Goal: Task Accomplishment & Management: Understand process/instructions

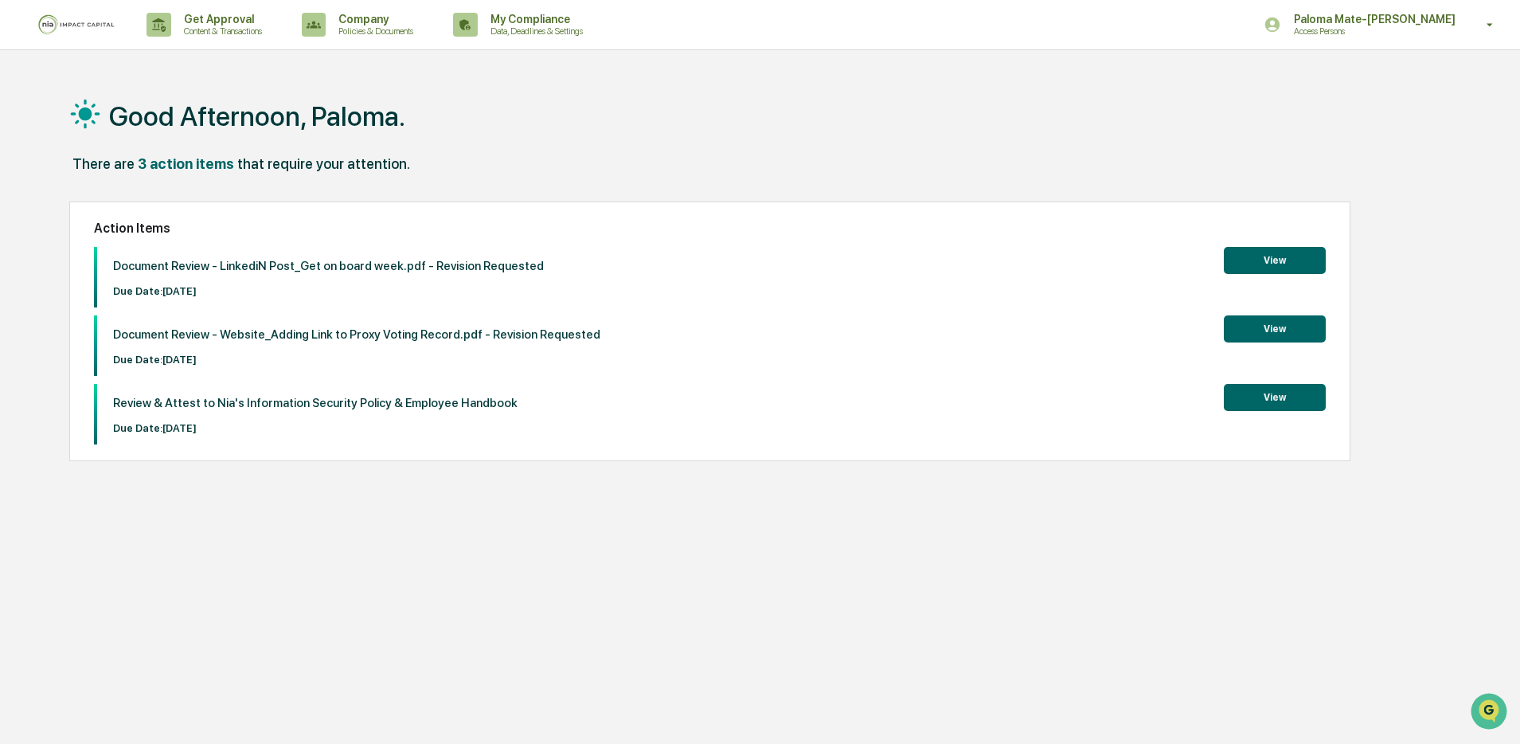
click at [1262, 397] on button "View" at bounding box center [1275, 397] width 102 height 27
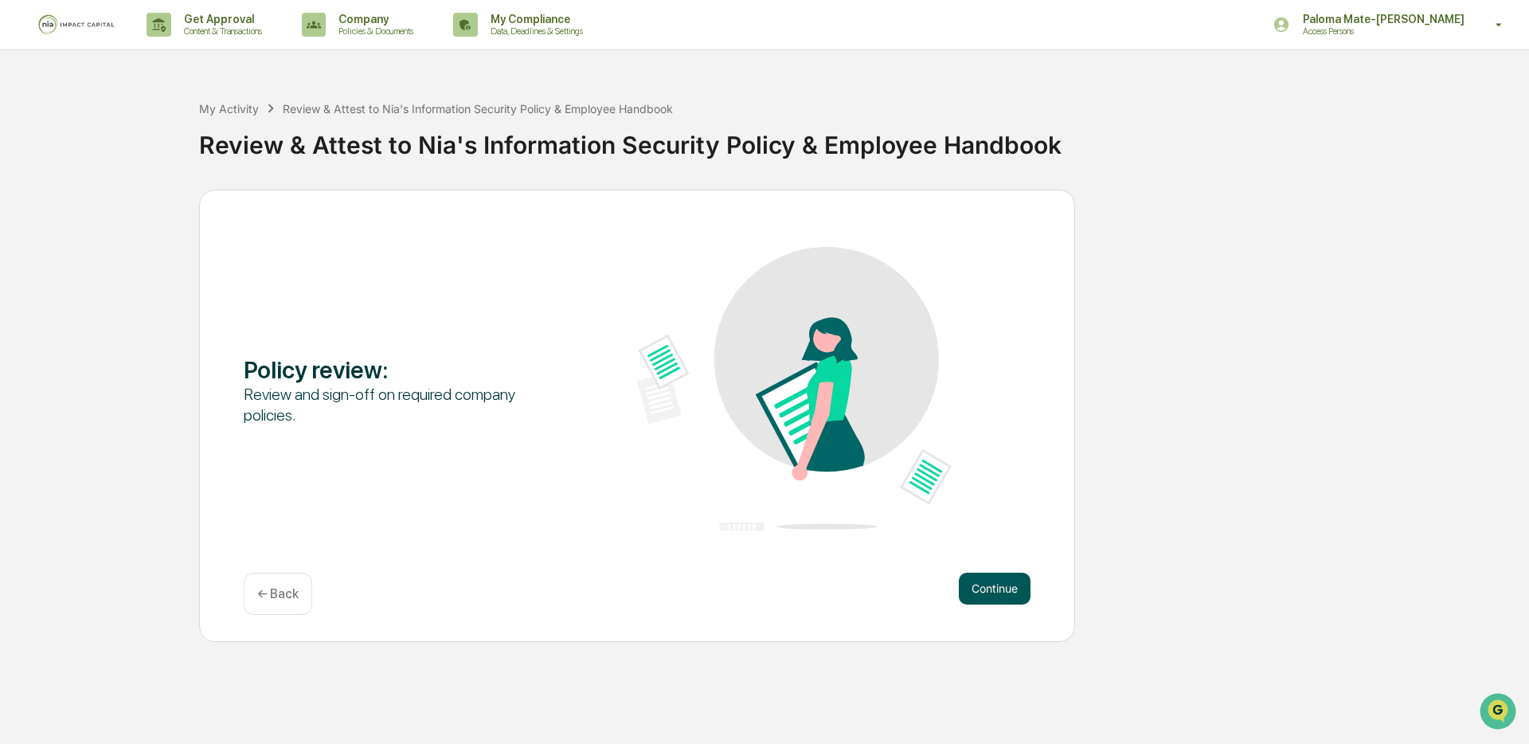
click at [1004, 586] on button "Continue" at bounding box center [995, 589] width 72 height 32
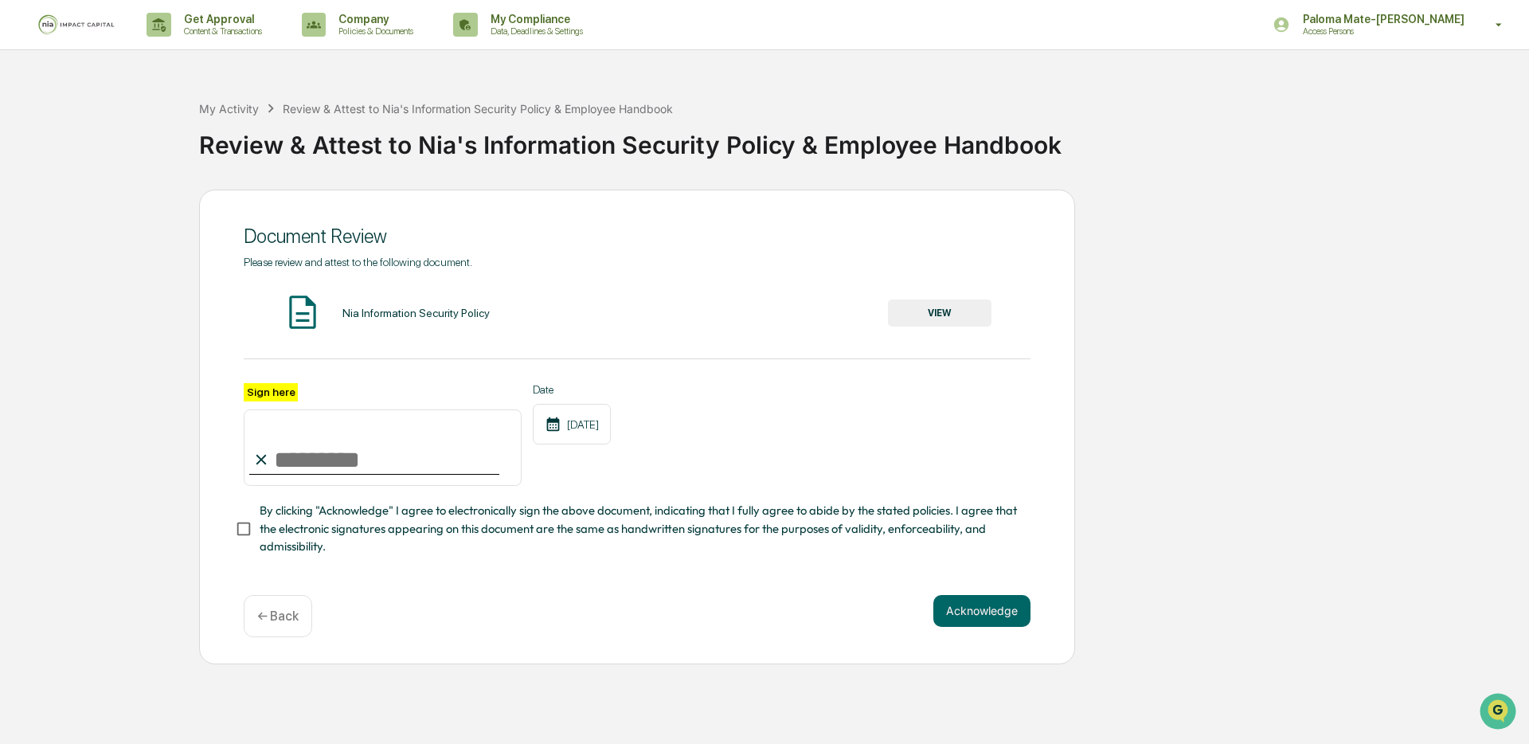
click at [963, 309] on button "VIEW" at bounding box center [940, 312] width 104 height 27
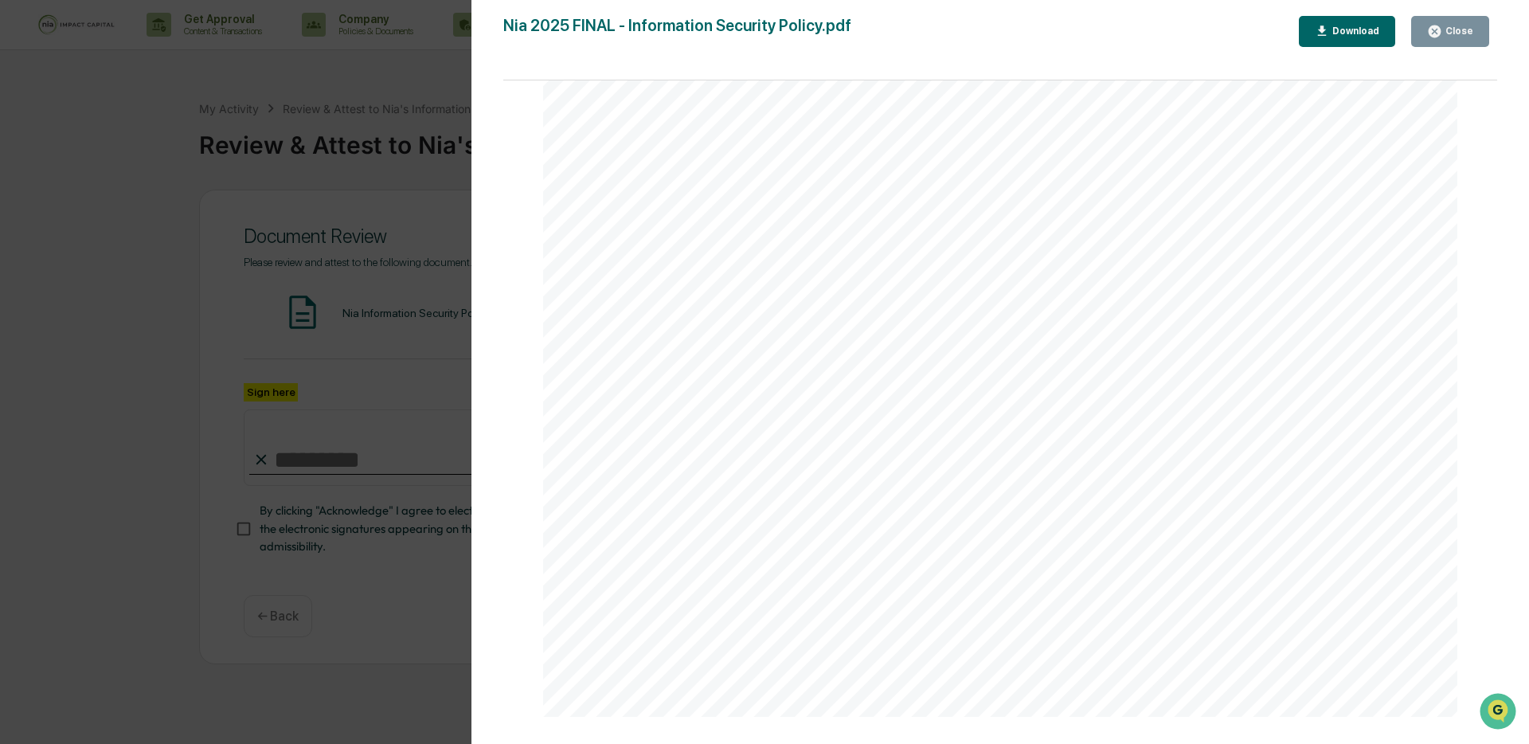
scroll to position [1819, 0]
click at [1437, 30] on icon "button" at bounding box center [1434, 31] width 15 height 15
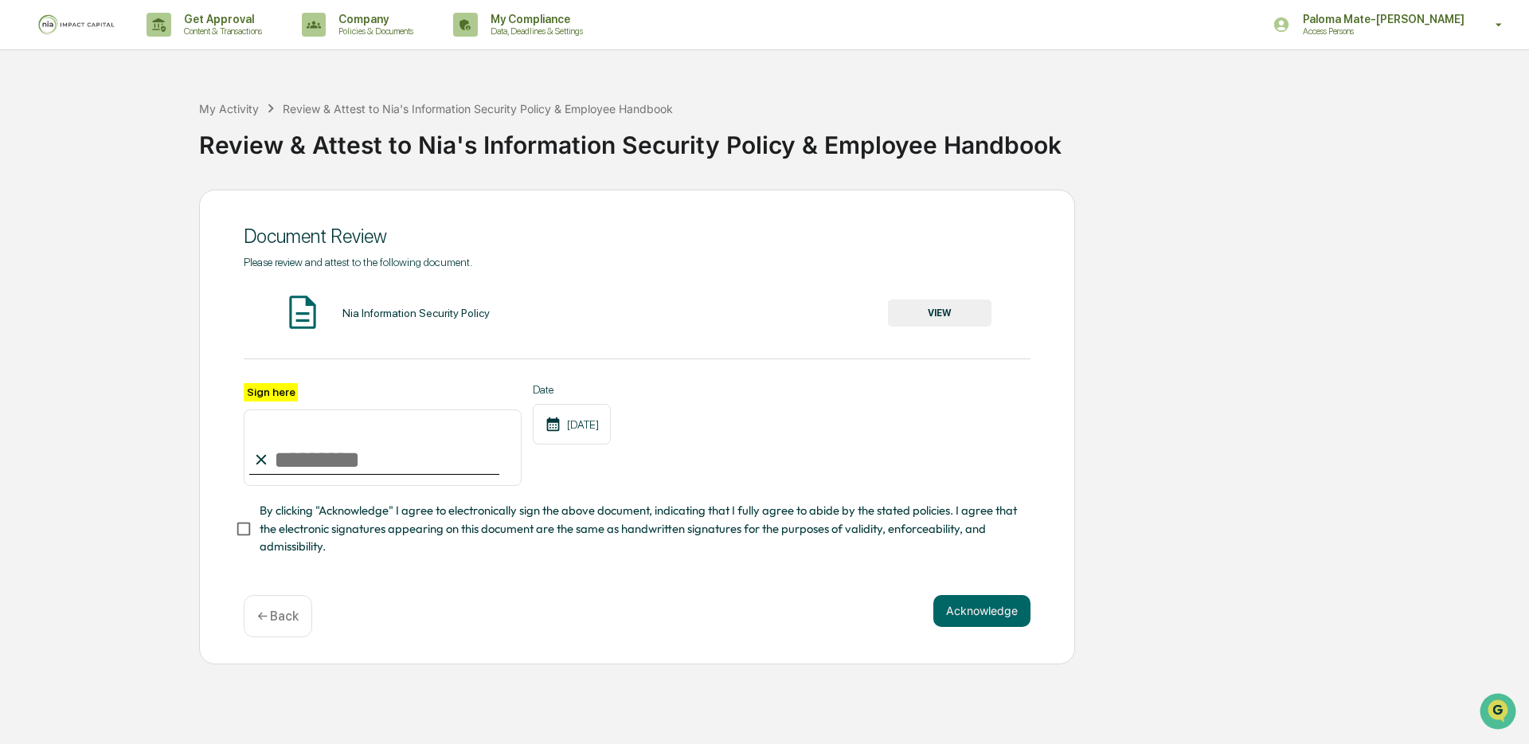
click at [263, 616] on p "← Back" at bounding box center [277, 615] width 41 height 15
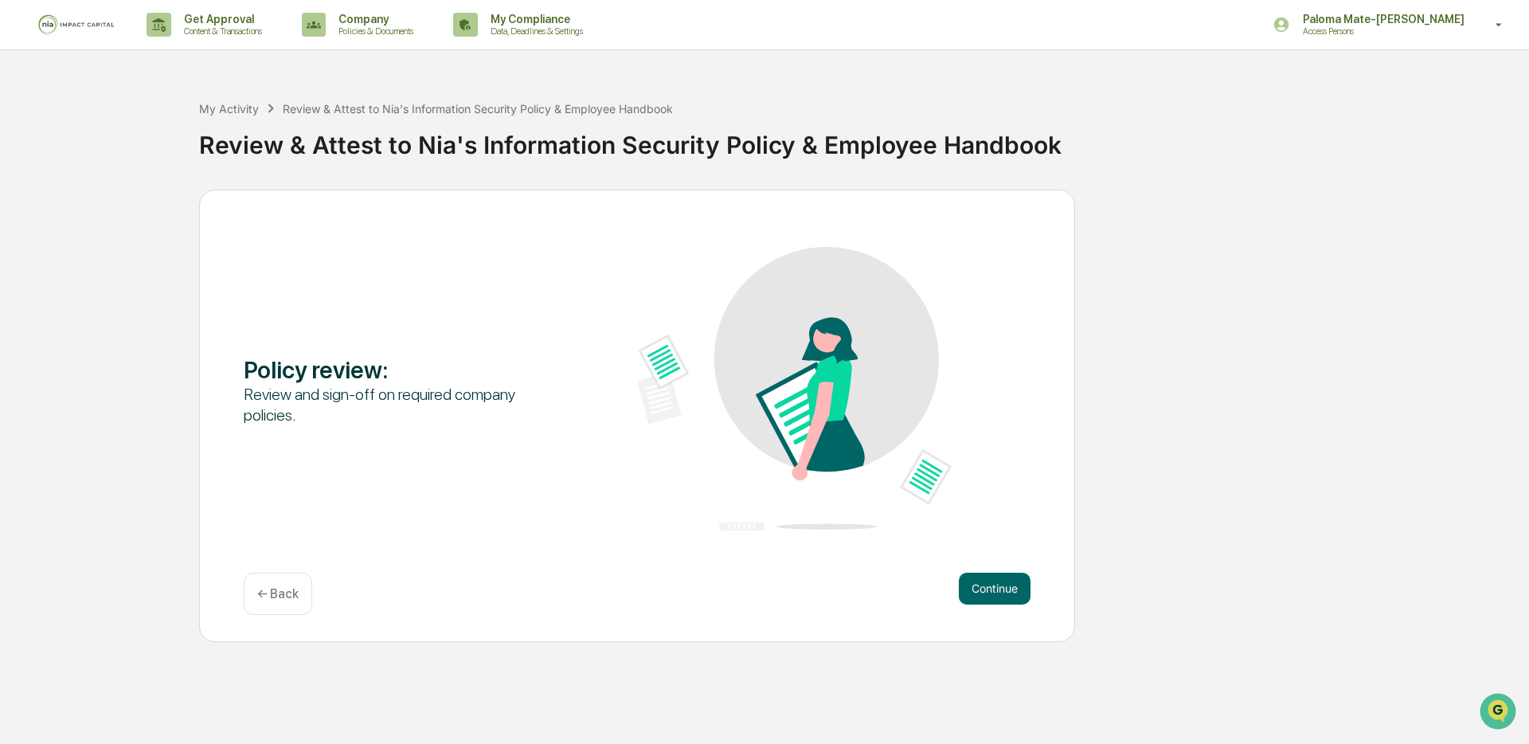
click at [289, 593] on p "← Back" at bounding box center [277, 593] width 41 height 15
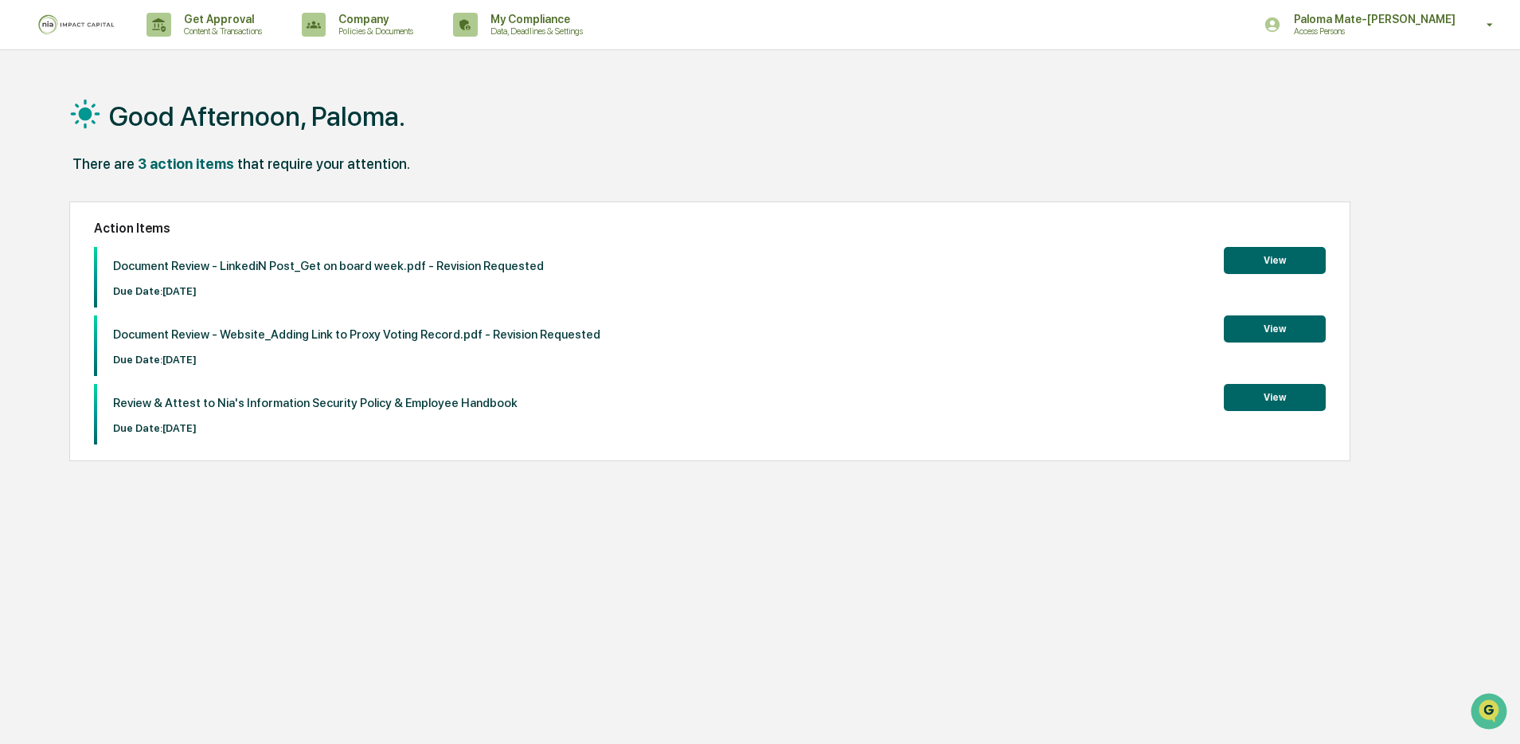
click at [1252, 401] on button "View" at bounding box center [1275, 397] width 102 height 27
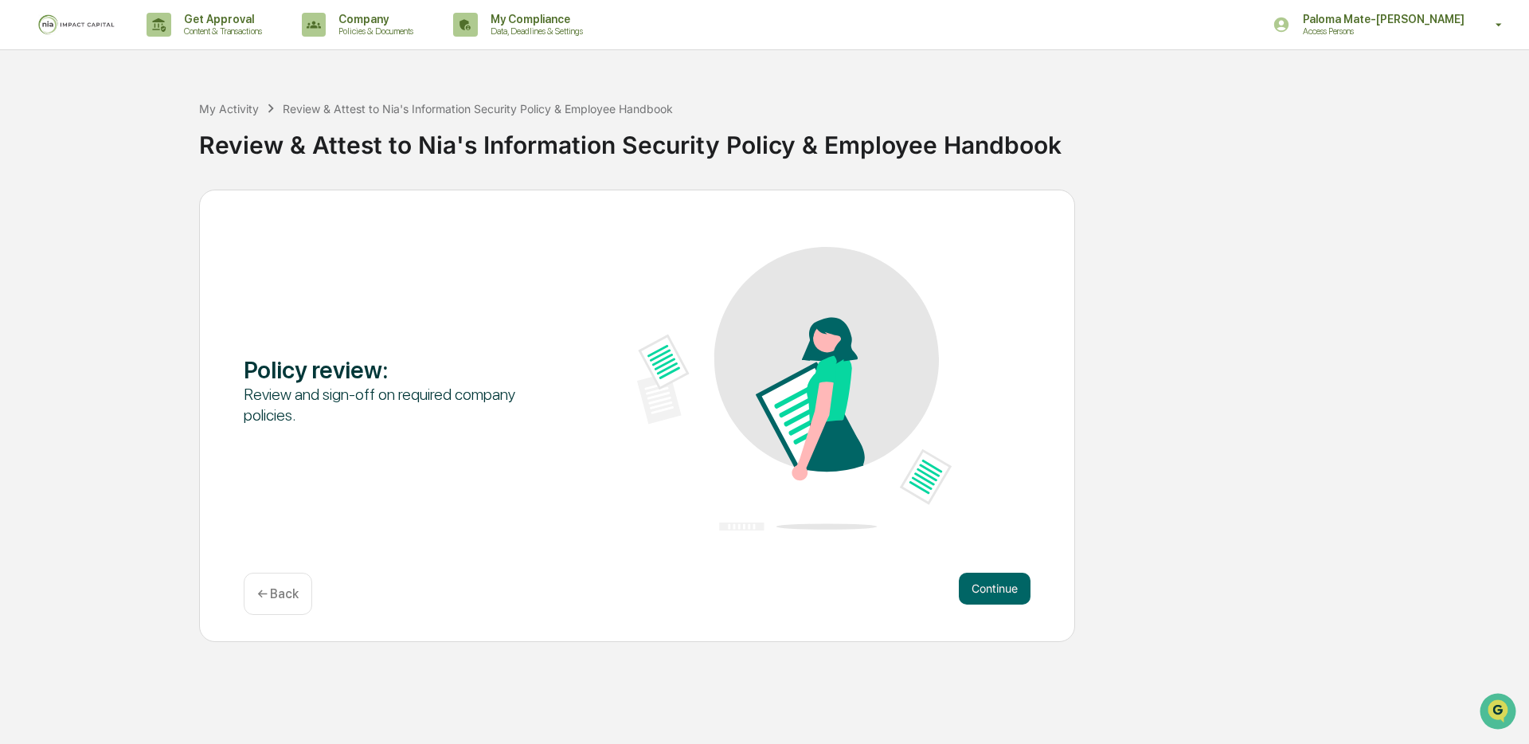
click at [273, 615] on div "Policy review : Review and sign-off on required company policies. Continue ← Ba…" at bounding box center [637, 416] width 876 height 452
click at [295, 582] on div "← Back" at bounding box center [278, 594] width 68 height 42
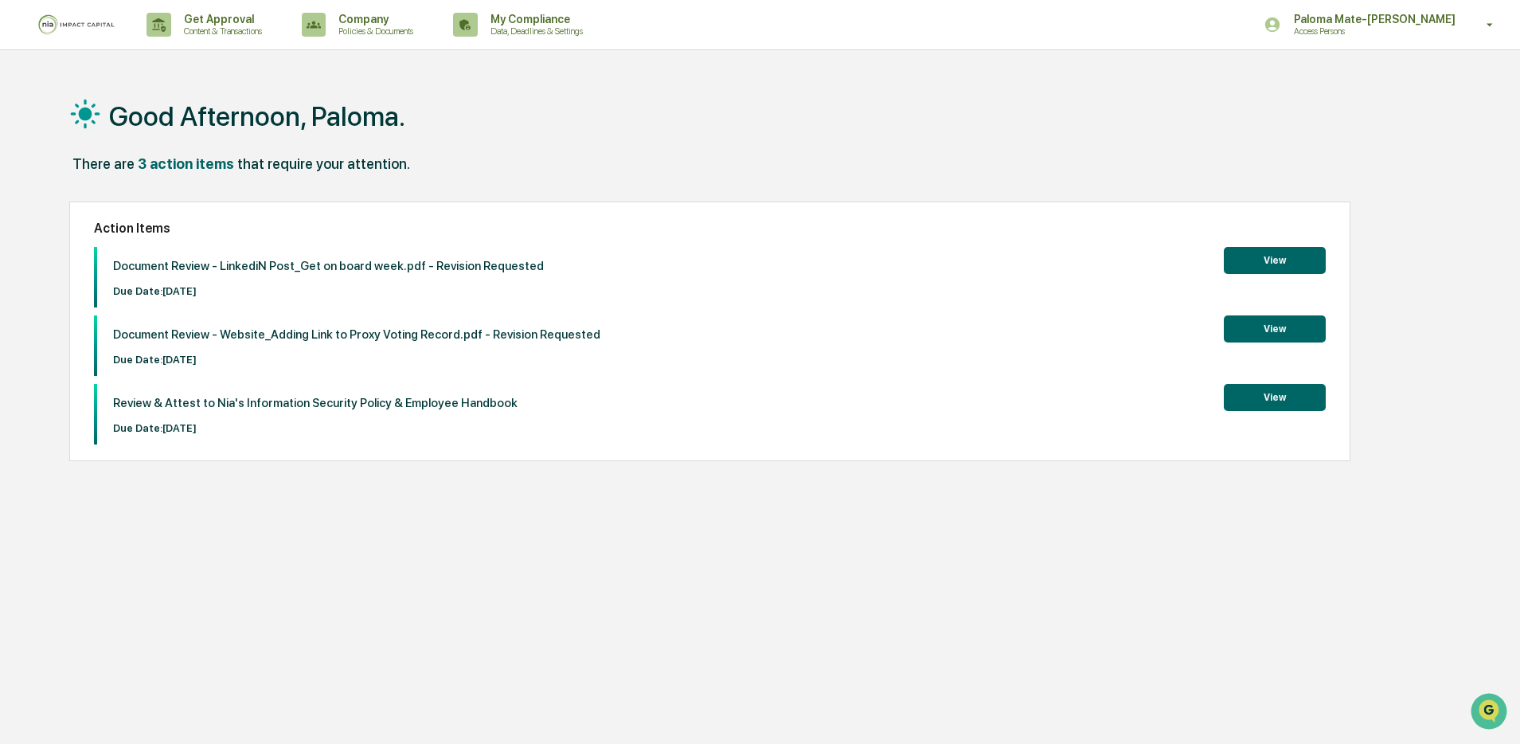
click at [240, 194] on div "Good Afternoon, Paloma. There are 3 action items that require your attention. A…" at bounding box center [753, 448] width 1416 height 744
click at [1266, 264] on button "View" at bounding box center [1275, 260] width 102 height 27
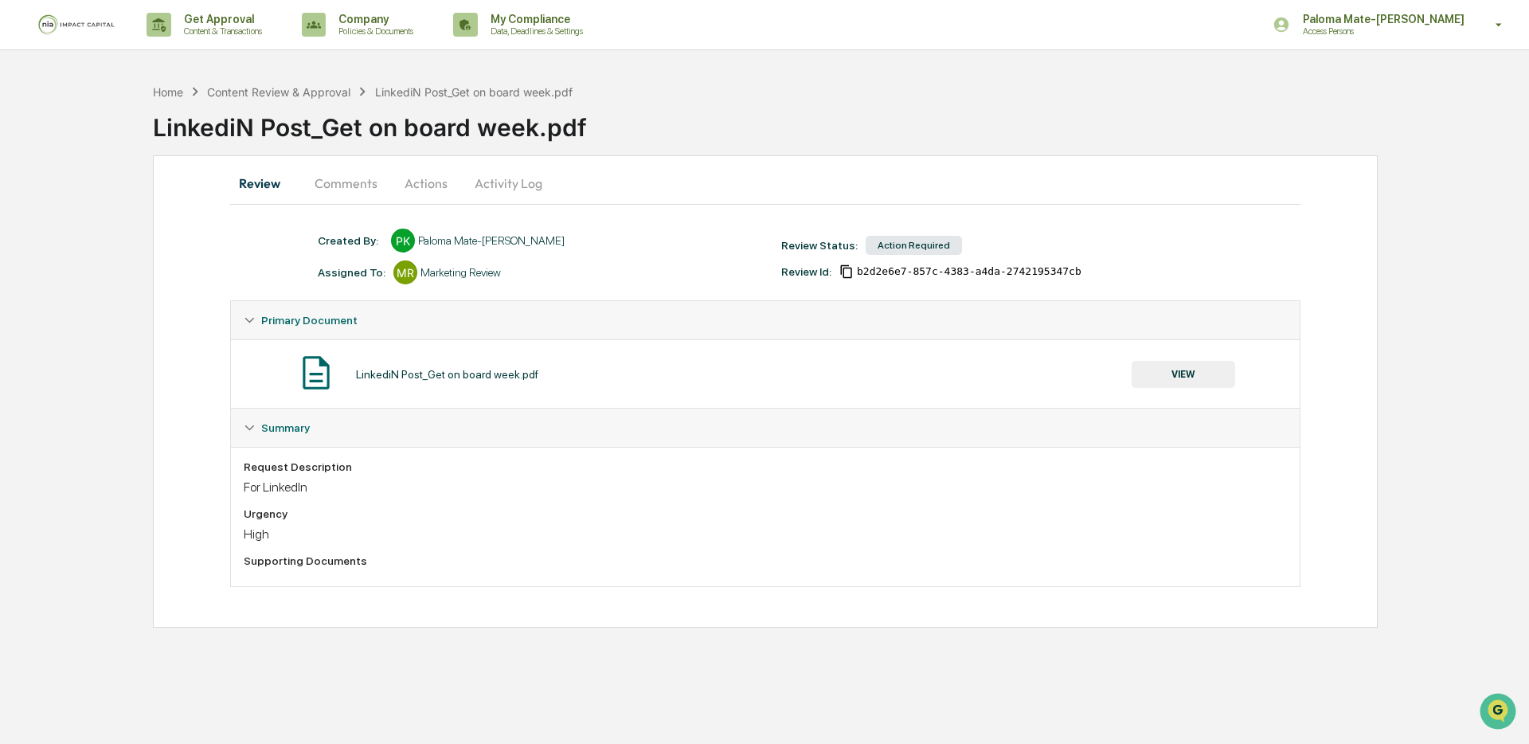
click at [335, 187] on button "Comments" at bounding box center [346, 183] width 88 height 38
